Goal: Find contact information: Find contact information

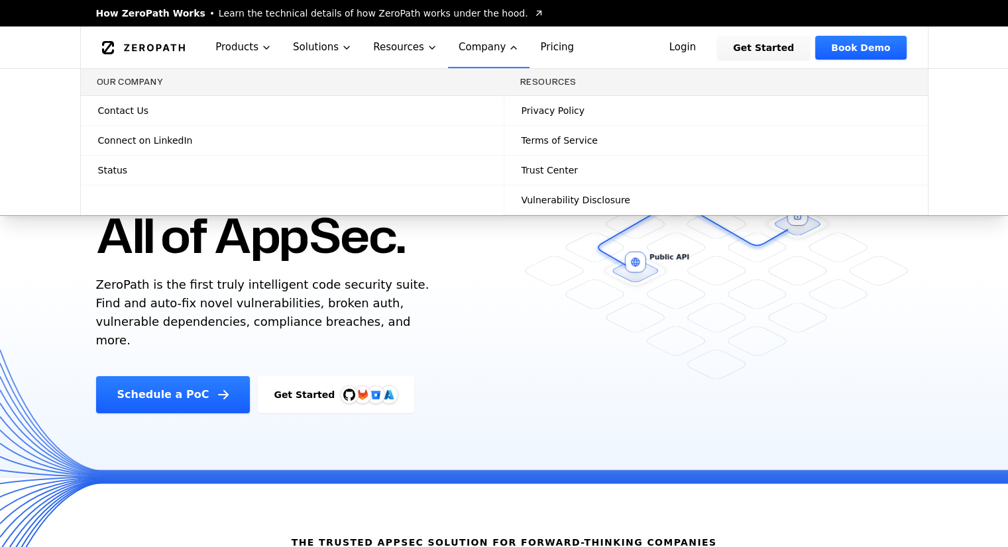
click at [460, 46] on button "Company" at bounding box center [489, 47] width 82 height 42
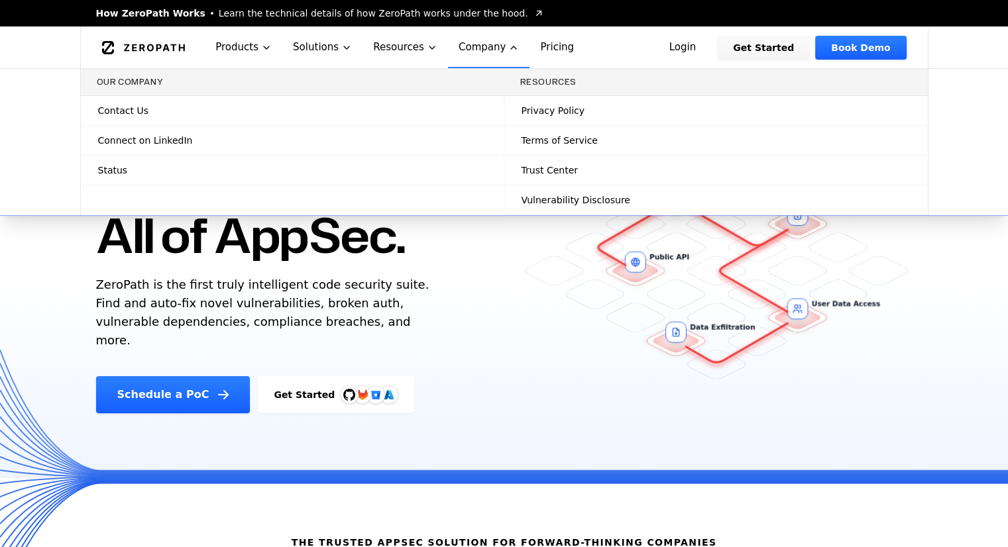
click at [170, 169] on link "Status" at bounding box center [292, 170] width 423 height 29
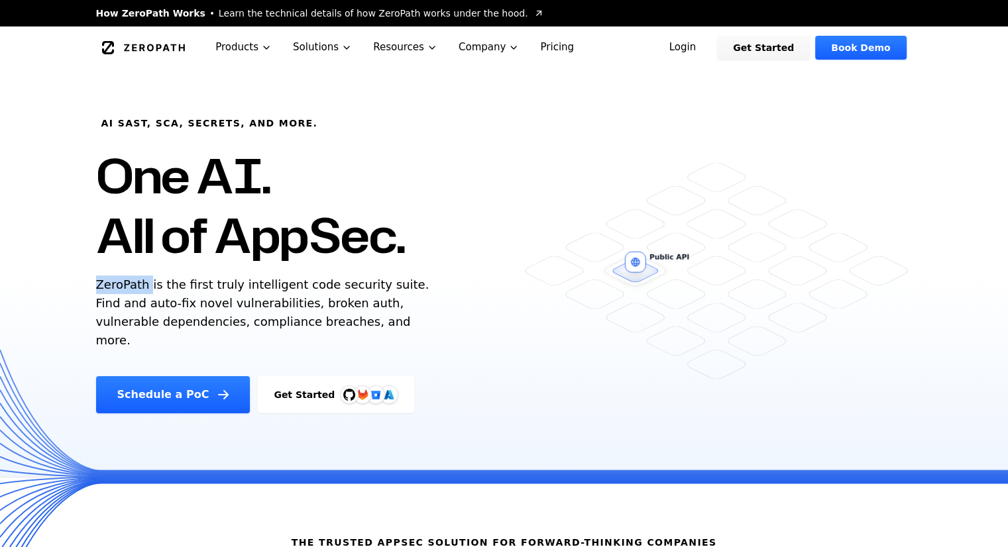
click at [109, 284] on p "ZeroPath is the first truly intelligent code security suite. Find and auto-fix …" at bounding box center [265, 313] width 339 height 74
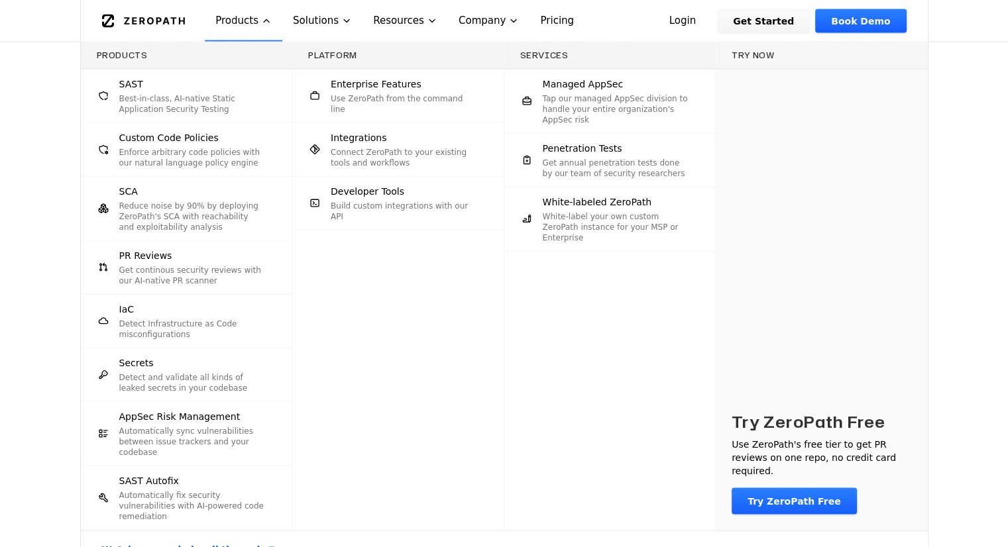
scroll to position [2531, 0]
click at [943, 244] on div "Products SAST Best-in-class, AI-native Static Application Security Testing Cust…" at bounding box center [504, 305] width 1008 height 526
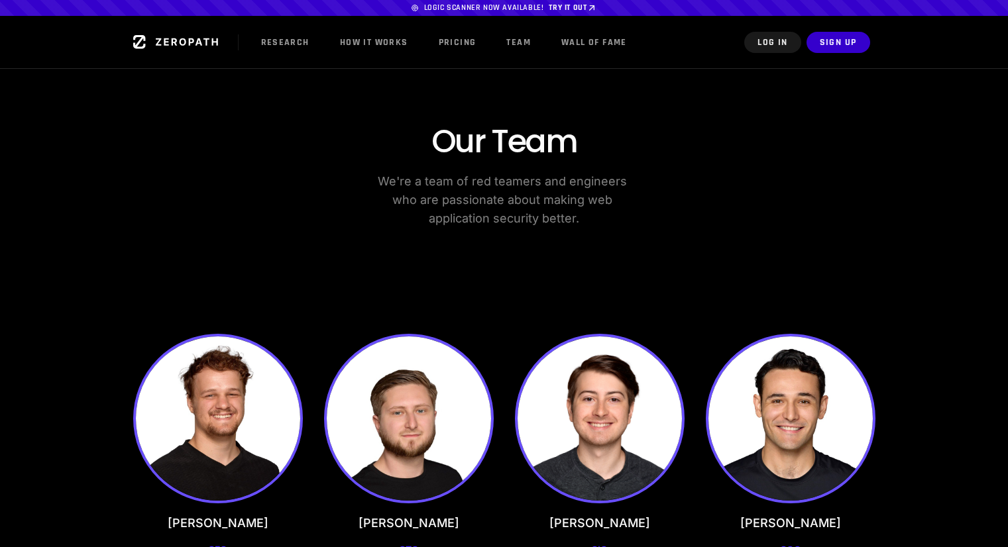
scroll to position [199, 0]
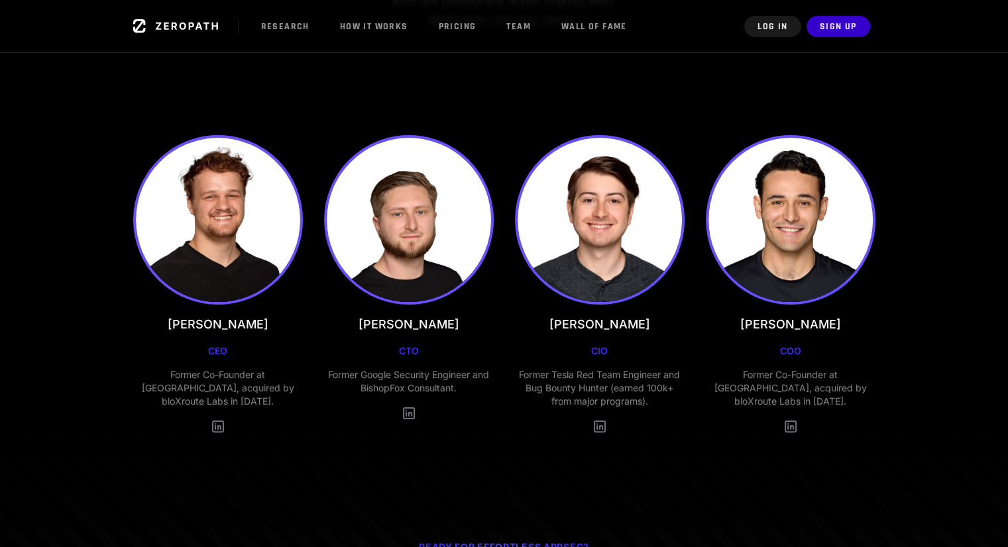
click at [758, 321] on h3 "Etienne Lunetta" at bounding box center [790, 324] width 101 height 19
copy h3 "Etienne"
click at [187, 324] on h3 "[PERSON_NAME]" at bounding box center [218, 324] width 101 height 19
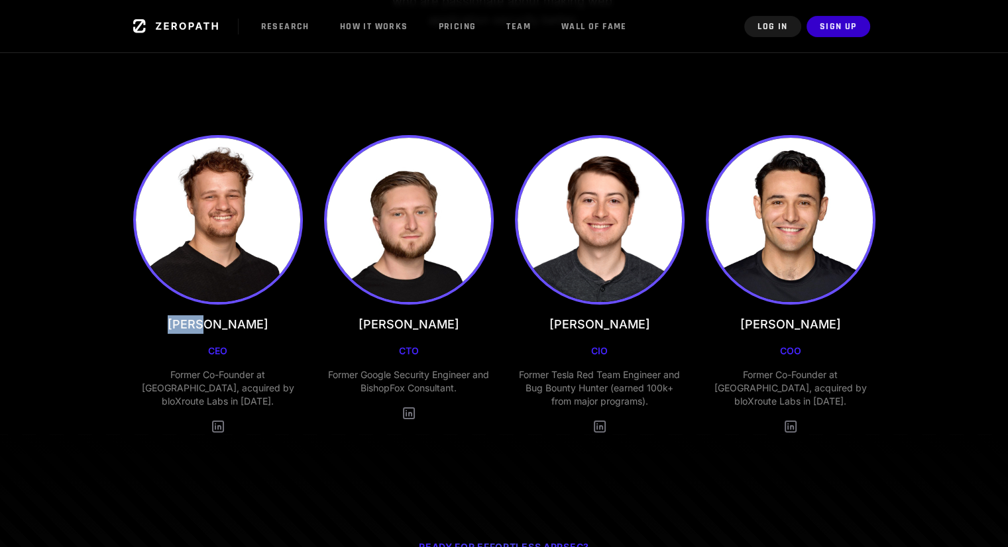
copy h3 "Dean"
